Goal: Information Seeking & Learning: Find specific fact

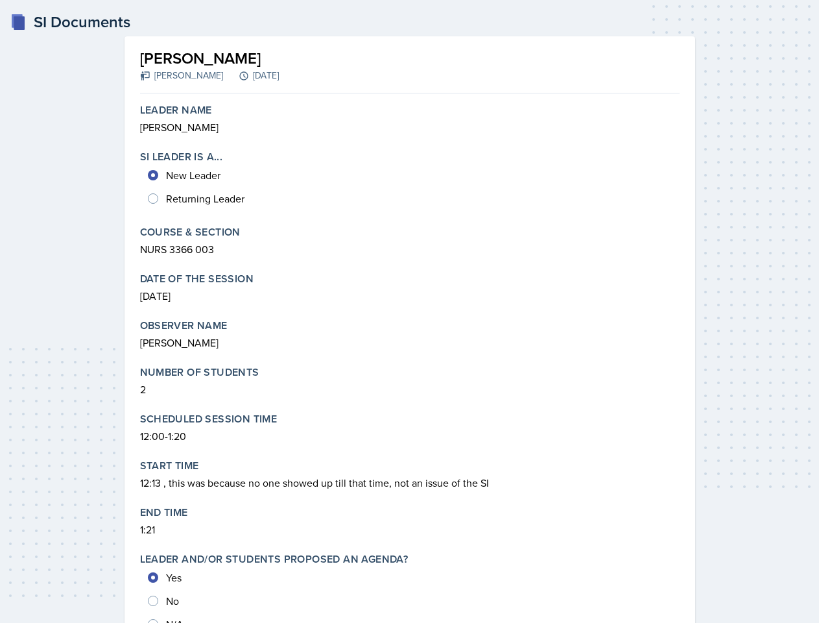
click at [410, 119] on p "[PERSON_NAME]" at bounding box center [410, 127] width 540 height 16
click at [410, 180] on div "New Leader Returning Leader" at bounding box center [410, 186] width 540 height 47
click at [410, 241] on p "NURS 3366 003" at bounding box center [410, 249] width 540 height 16
click at [410, 288] on p "[DATE]" at bounding box center [410, 296] width 540 height 16
click at [410, 335] on p "[PERSON_NAME]" at bounding box center [410, 343] width 540 height 16
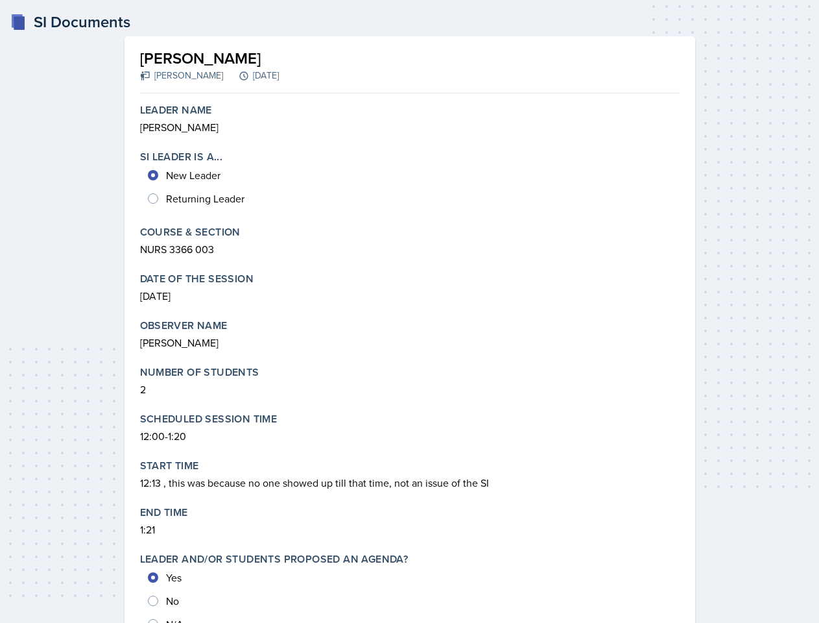
click at [410, 381] on p "2" at bounding box center [410, 389] width 540 height 16
click at [410, 428] on p "12:00-1:20" at bounding box center [410, 436] width 540 height 16
click at [410, 475] on p "12:13 , this was because no one showed up till that time, not an issue of the SI" at bounding box center [410, 483] width 540 height 16
click at [410, 522] on p "1:21" at bounding box center [410, 530] width 540 height 16
click at [410, 585] on div "Yes No N/A" at bounding box center [410, 601] width 540 height 70
